Goal: Transaction & Acquisition: Book appointment/travel/reservation

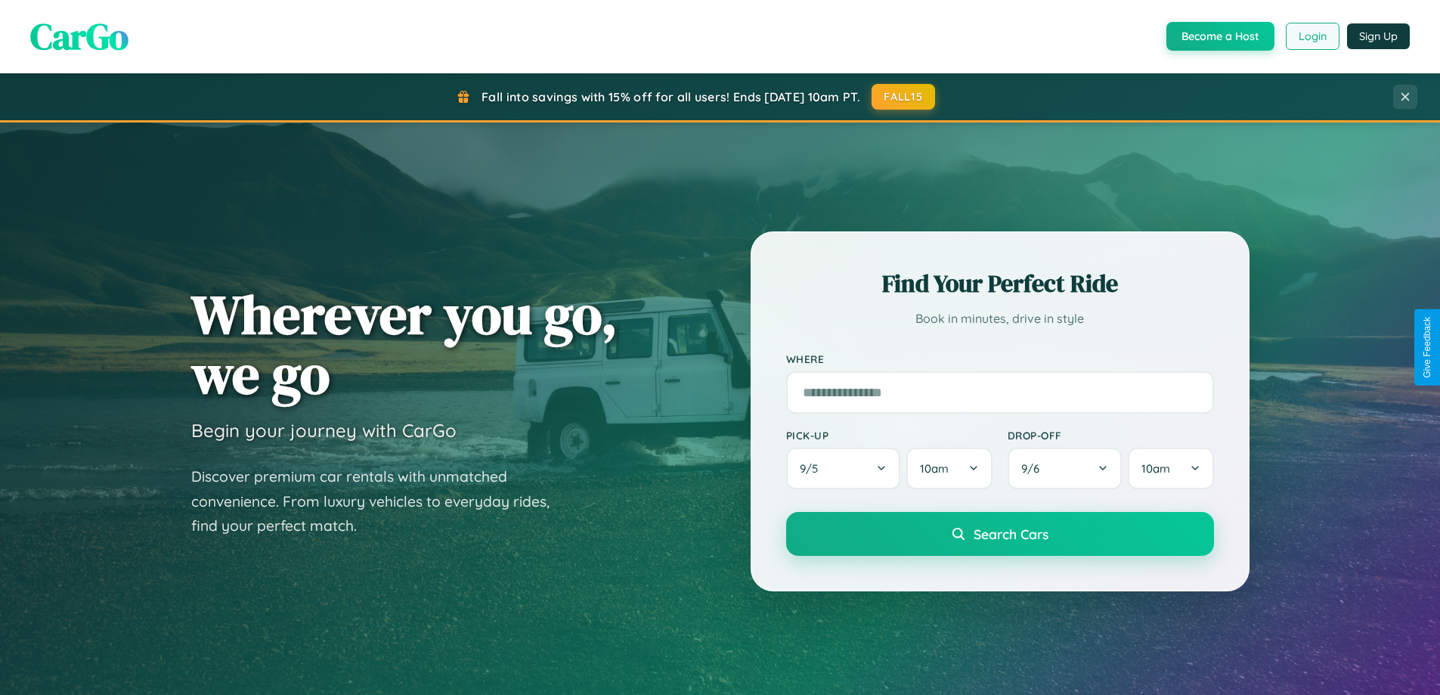
click at [1312, 36] on button "Login" at bounding box center [1313, 36] width 54 height 27
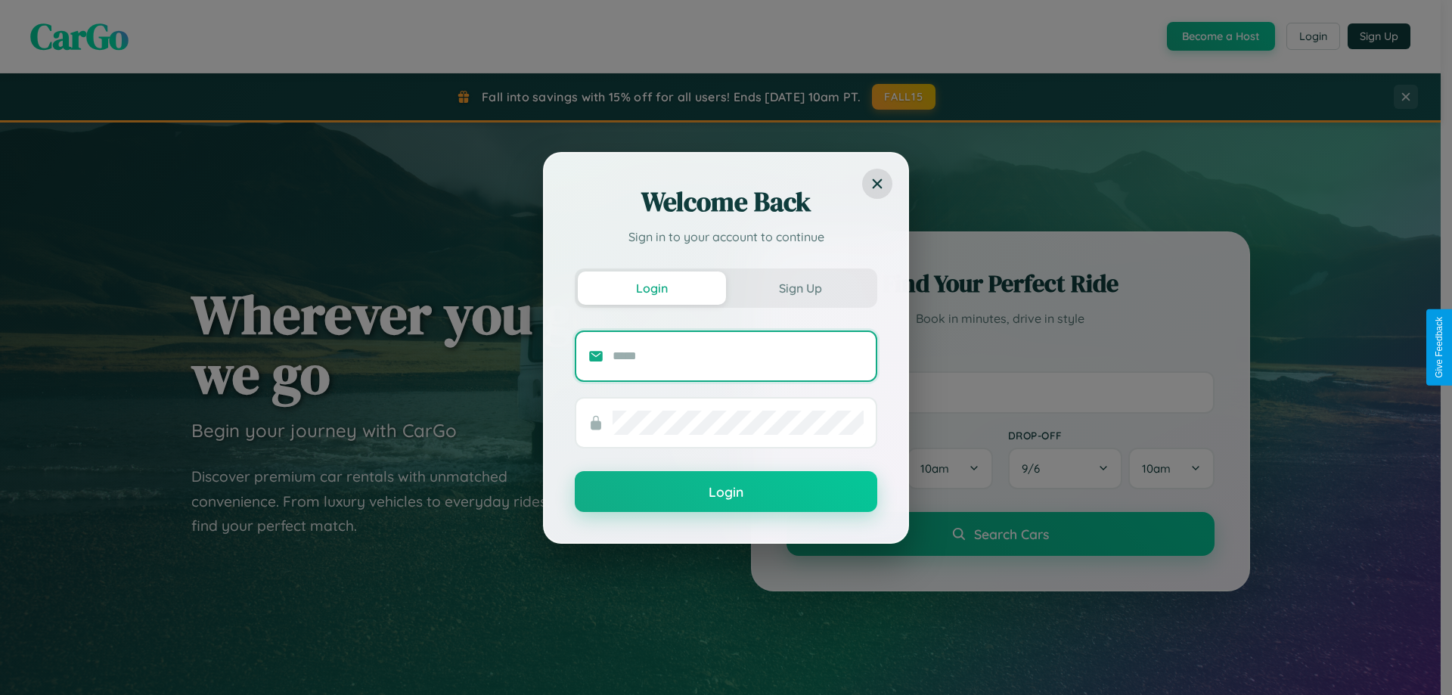
click at [738, 355] on input "text" at bounding box center [737, 356] width 251 height 24
type input "**********"
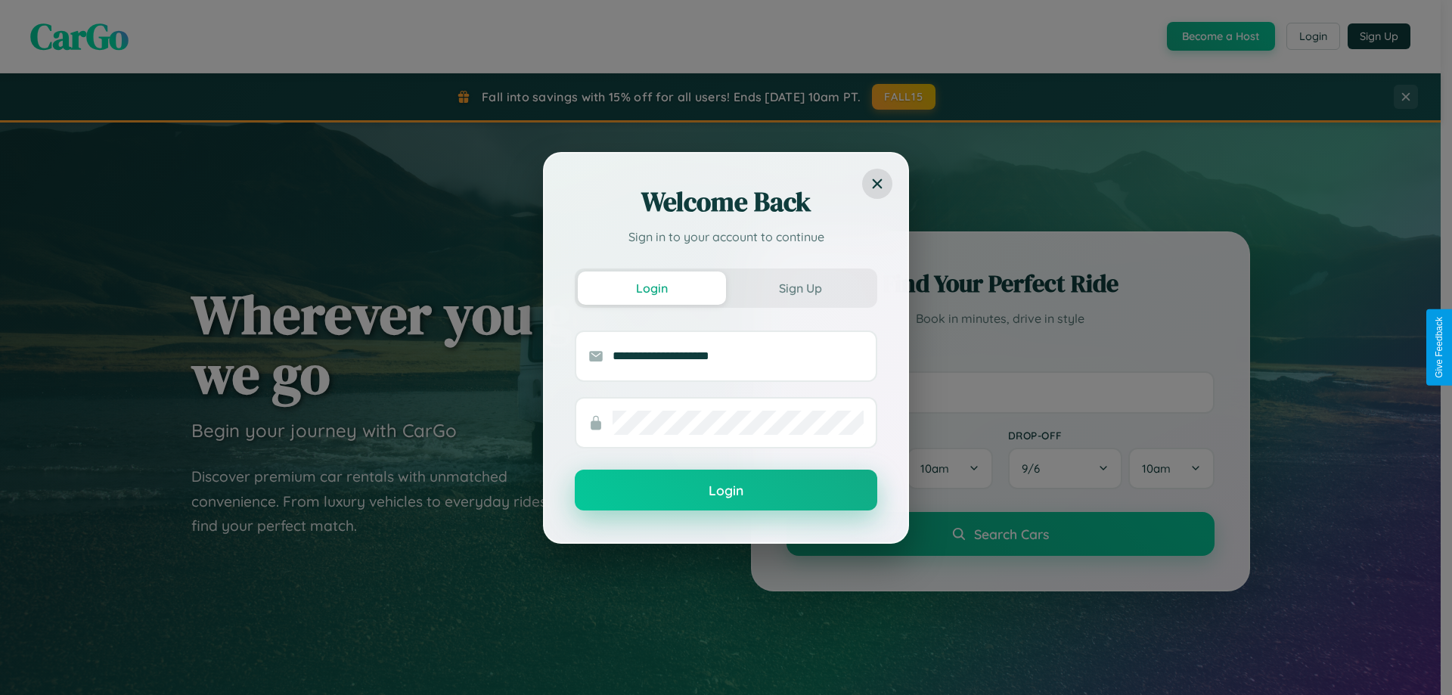
click at [726, 491] on button "Login" at bounding box center [726, 490] width 302 height 41
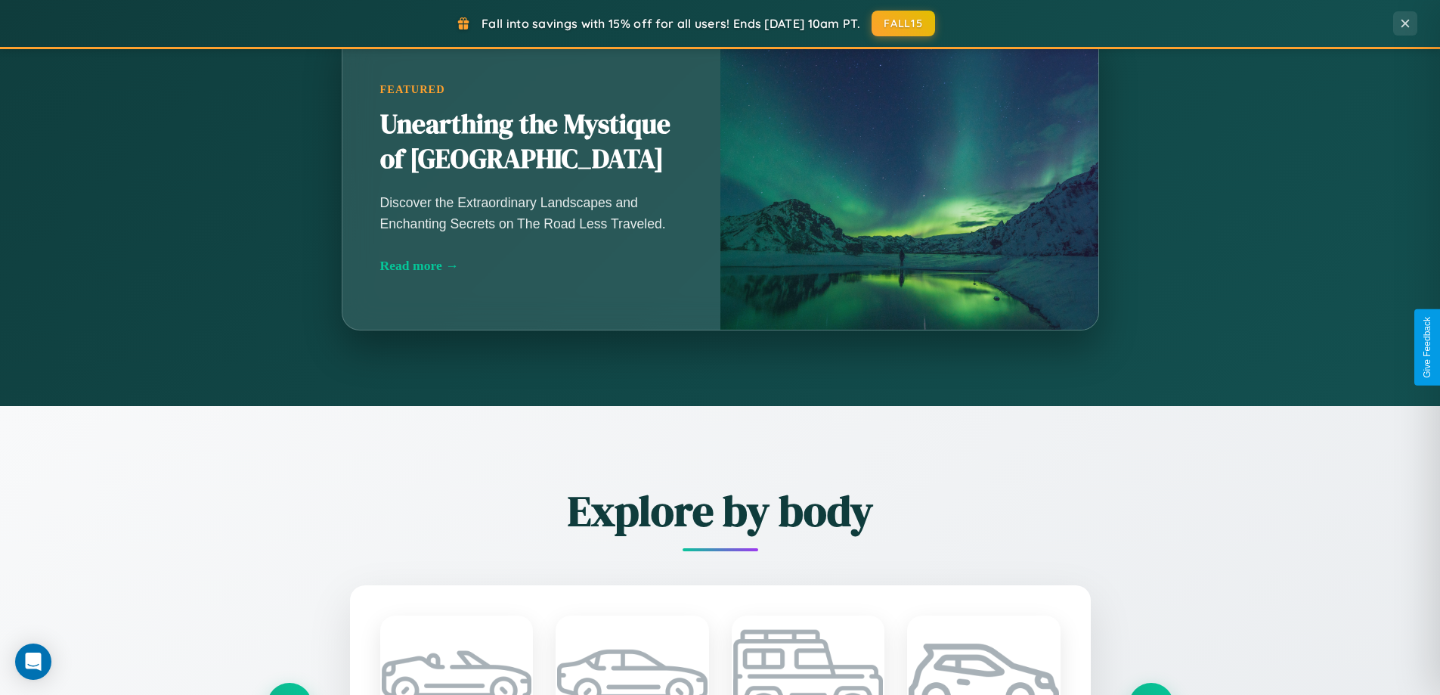
scroll to position [2429, 0]
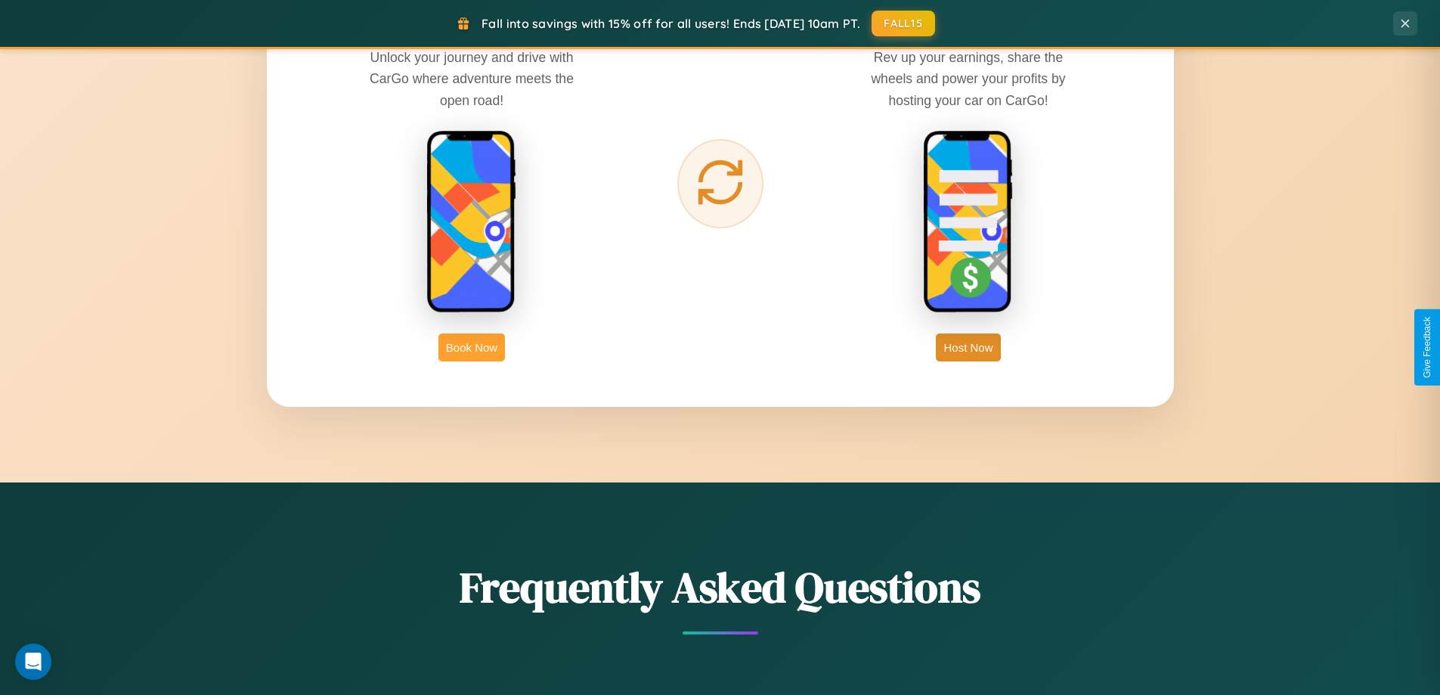
click at [472, 347] on button "Book Now" at bounding box center [472, 347] width 67 height 28
